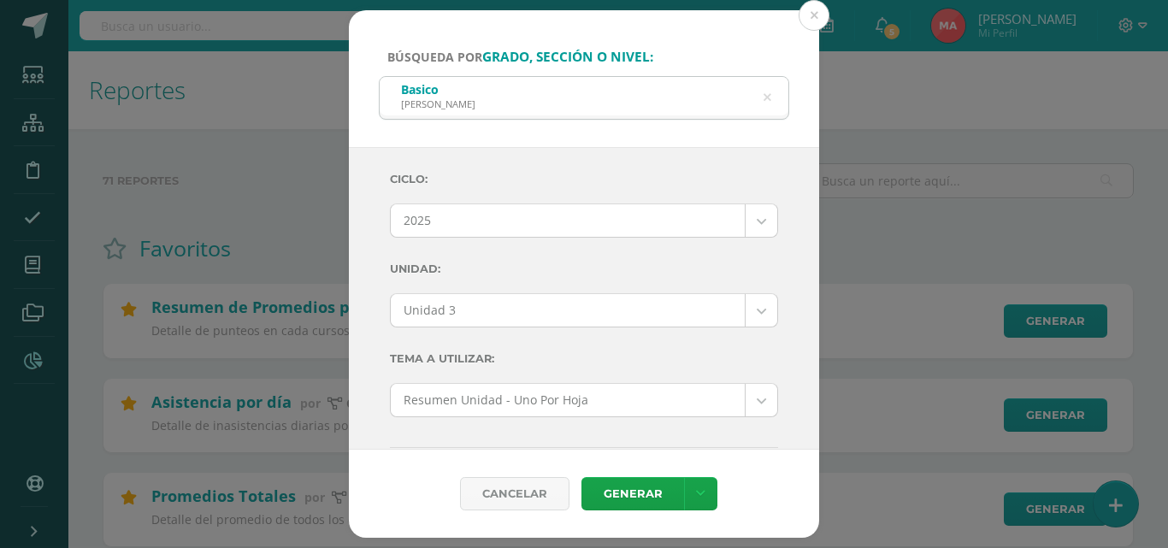
select select "Unidad 3"
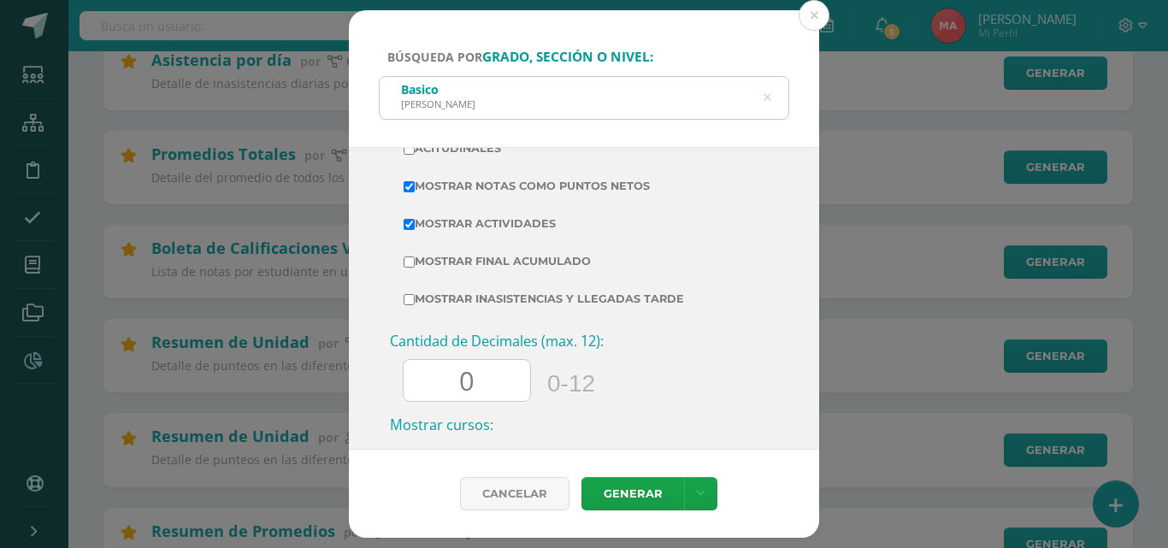
click at [770, 88] on icon at bounding box center [768, 98] width 8 height 44
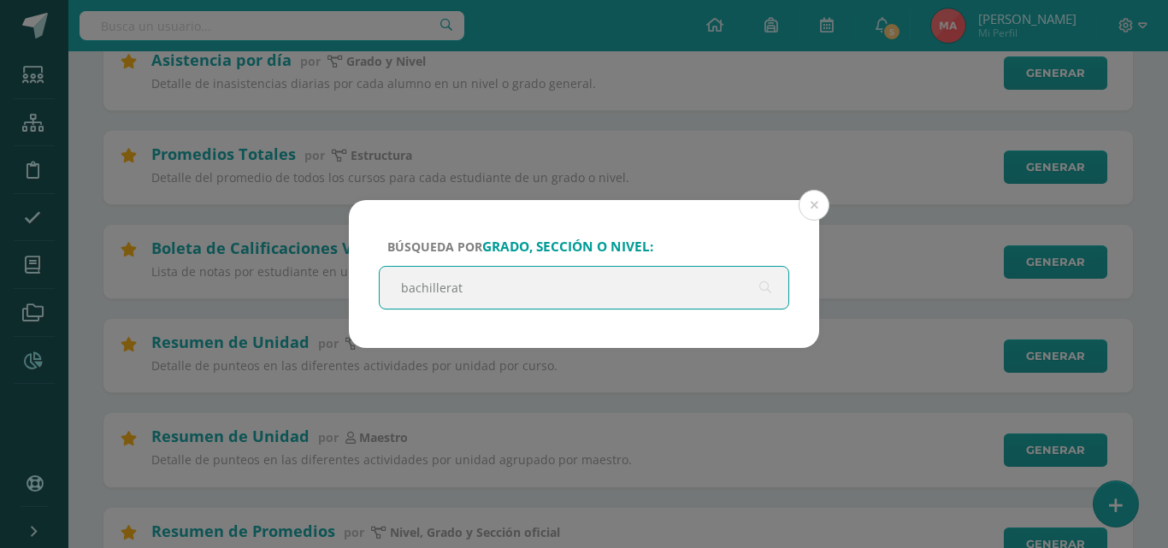
type input "bachillerato"
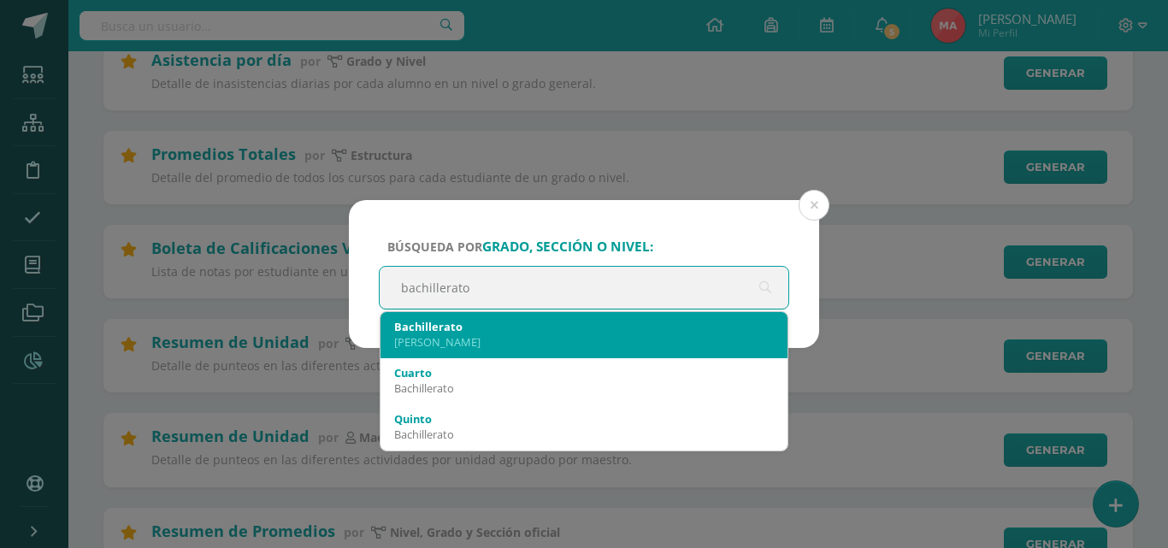
drag, startPoint x: 494, startPoint y: 359, endPoint x: 505, endPoint y: 321, distance: 39.8
click at [505, 321] on span "Bachillerato [PERSON_NAME] Cuarto Bachillerato [PERSON_NAME] Lengua y Literatur…" at bounding box center [584, 381] width 407 height 139
click at [505, 321] on div "Bachillerato" at bounding box center [584, 326] width 380 height 15
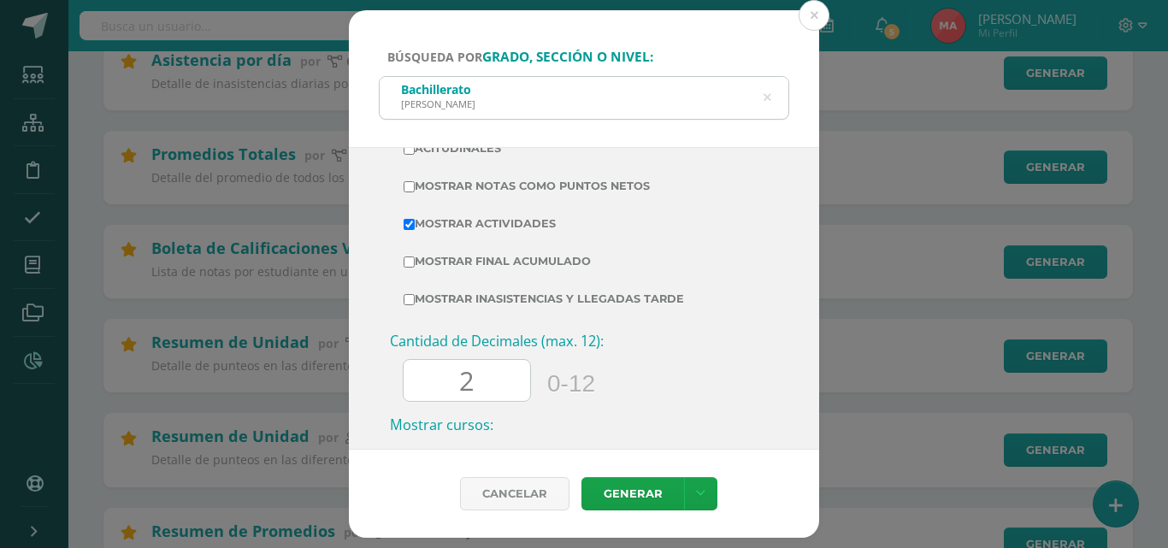
click at [517, 389] on input "2" at bounding box center [467, 381] width 127 height 42
type input "0"
click at [547, 186] on label "Mostrar Notas Como Puntos Netos" at bounding box center [584, 186] width 361 height 24
click at [415, 186] on input "Mostrar Notas Como Puntos Netos" at bounding box center [409, 186] width 11 height 11
checkbox input "true"
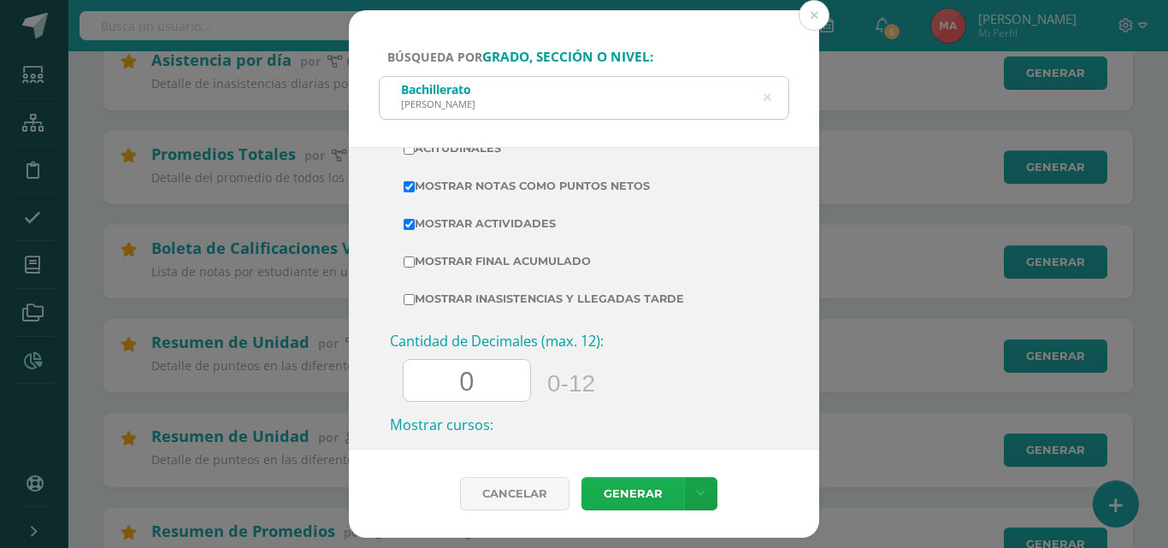
click at [596, 493] on link "Generar" at bounding box center [633, 493] width 103 height 33
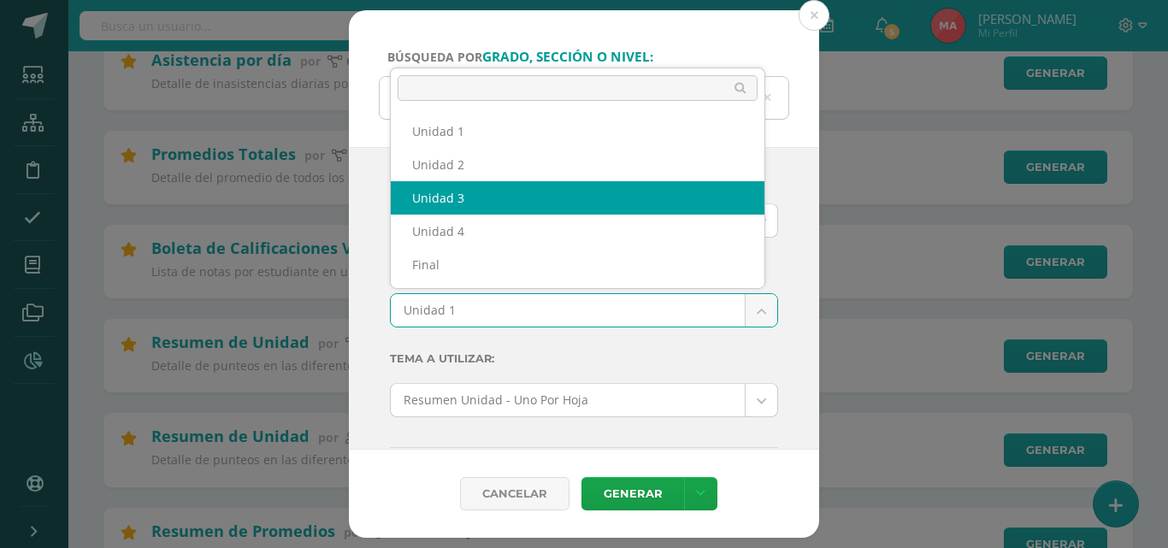
select select "Unidad 3"
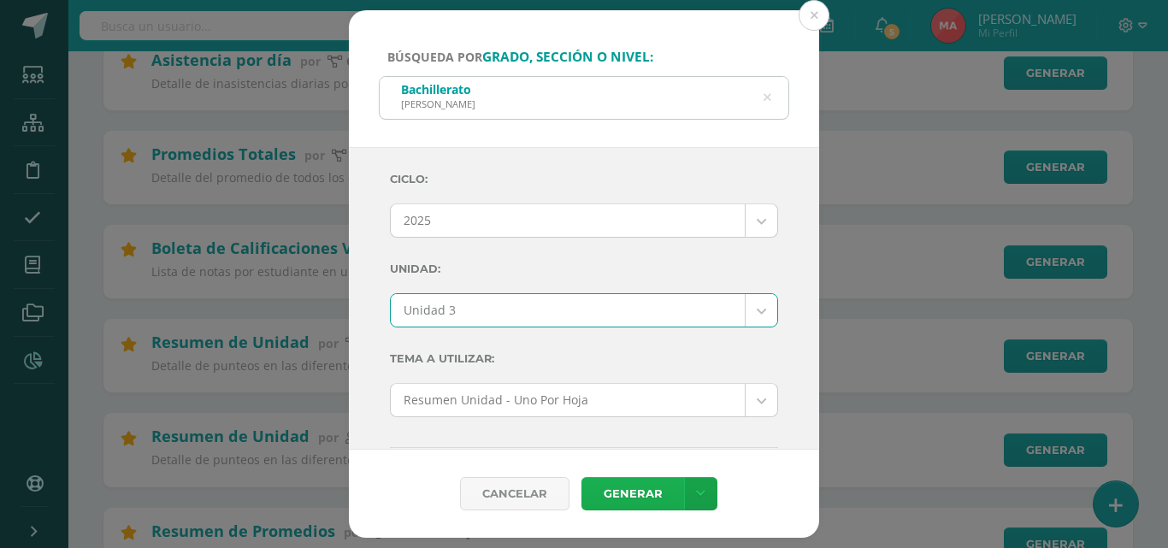
click at [613, 500] on link "Generar" at bounding box center [633, 493] width 103 height 33
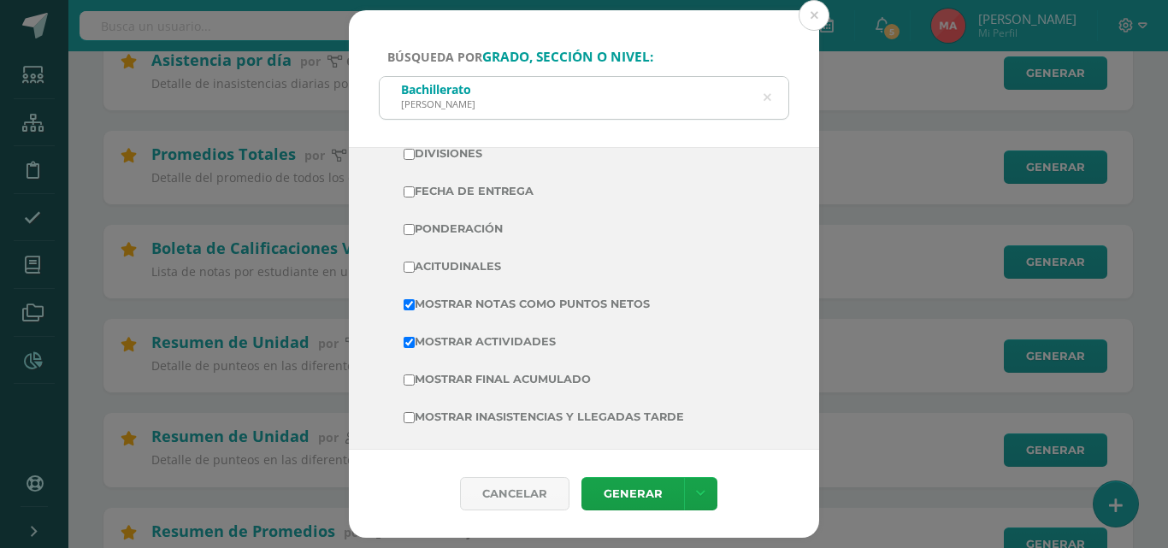
scroll to position [513, 0]
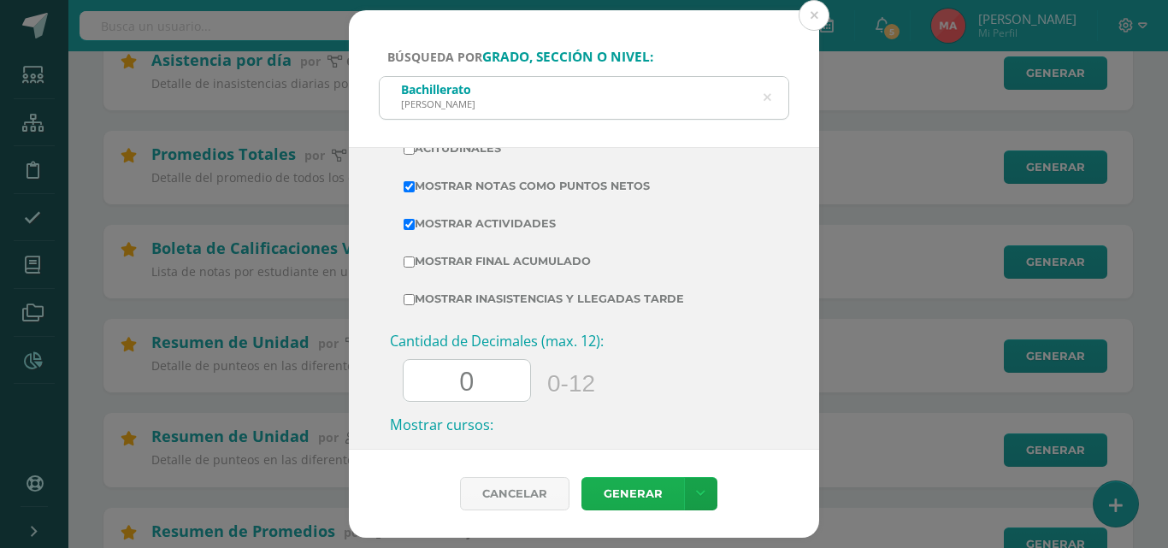
click at [628, 495] on link "Generar" at bounding box center [633, 493] width 103 height 33
